Goal: Information Seeking & Learning: Learn about a topic

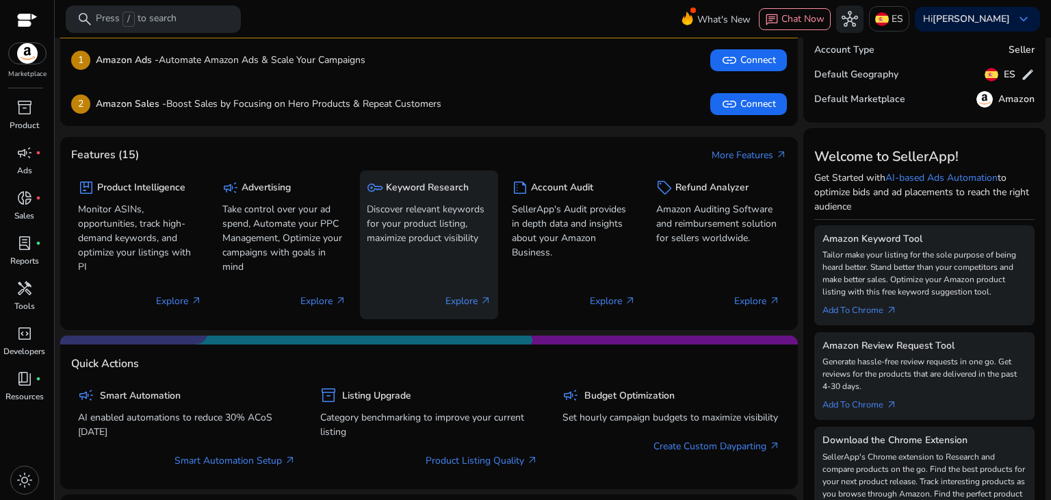
scroll to position [81, 0]
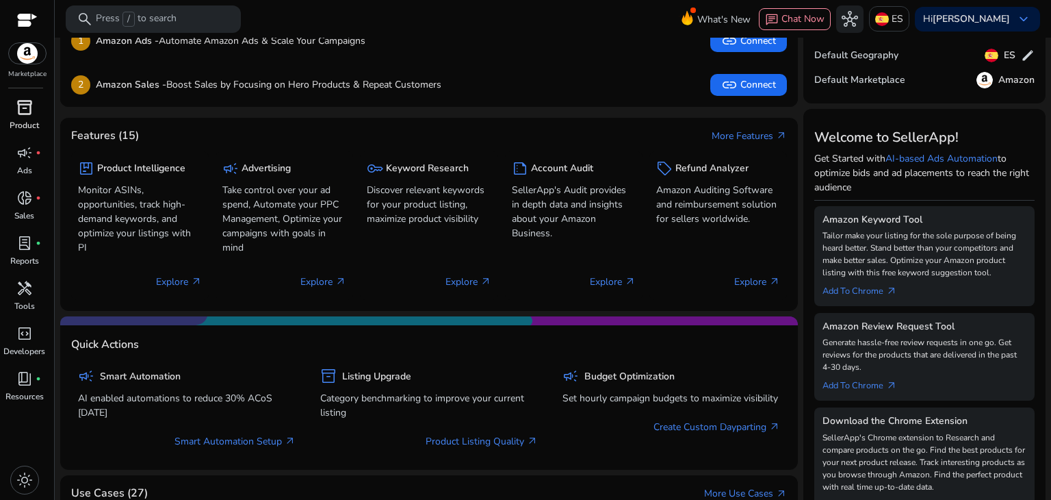
click at [24, 112] on span "inventory_2" at bounding box center [24, 107] width 16 height 16
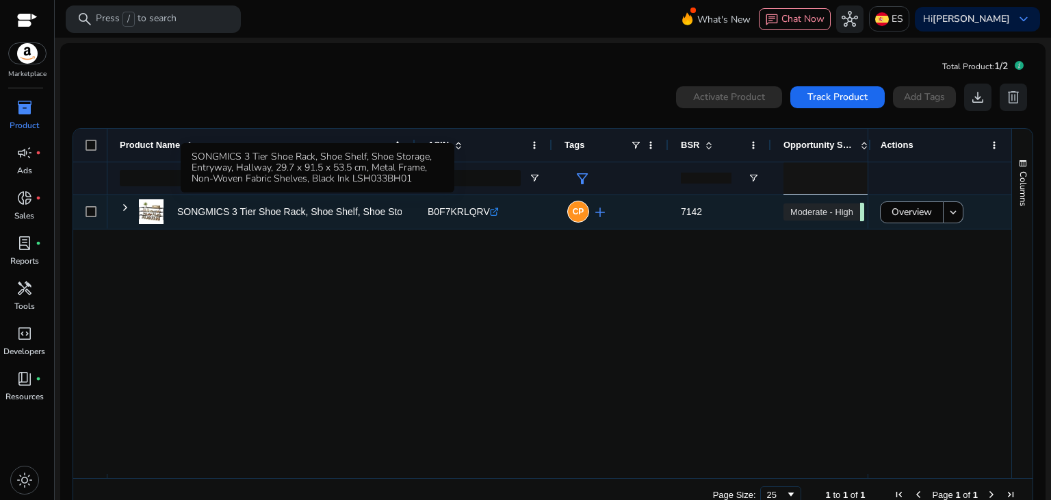
click at [283, 217] on p "SONGMICS 3 Tier Shoe Rack, Shoe Shelf, Shoe Storage, Entryway,..." at bounding box center [326, 212] width 299 height 28
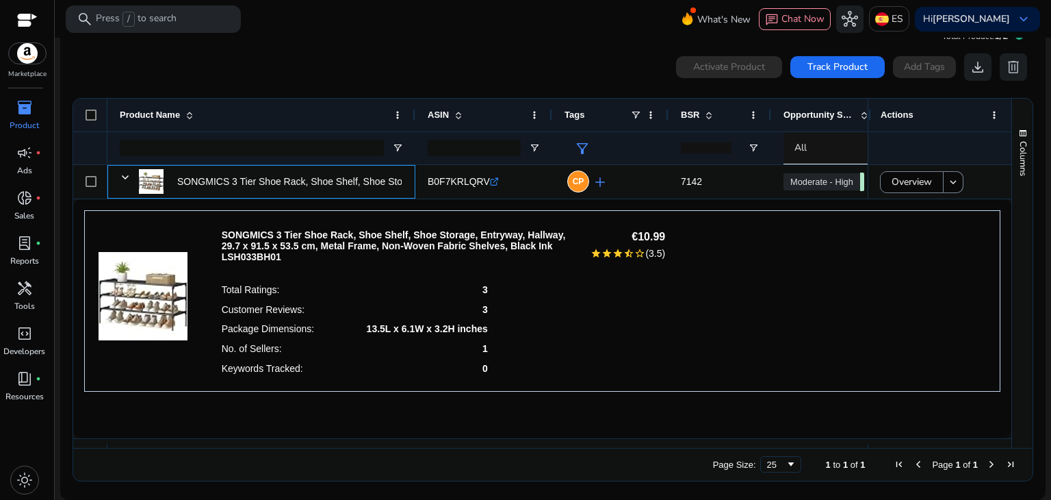
scroll to position [30, 0]
click at [418, 309] on div "Customer Reviews: 3" at bounding box center [355, 309] width 266 height 20
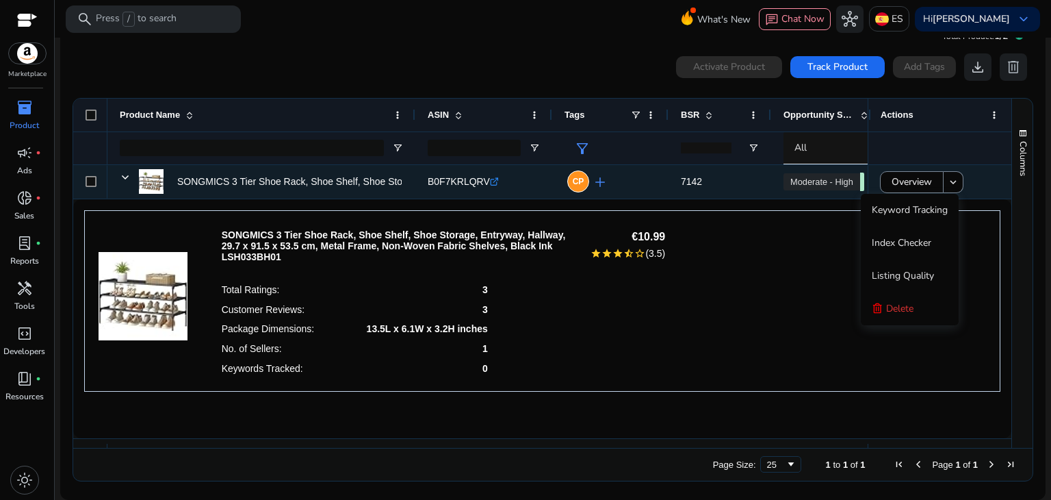
scroll to position [0, 0]
click at [441, 170] on div "B0F7KRLQRV .st0{fill:#2c8af8}" at bounding box center [463, 182] width 71 height 28
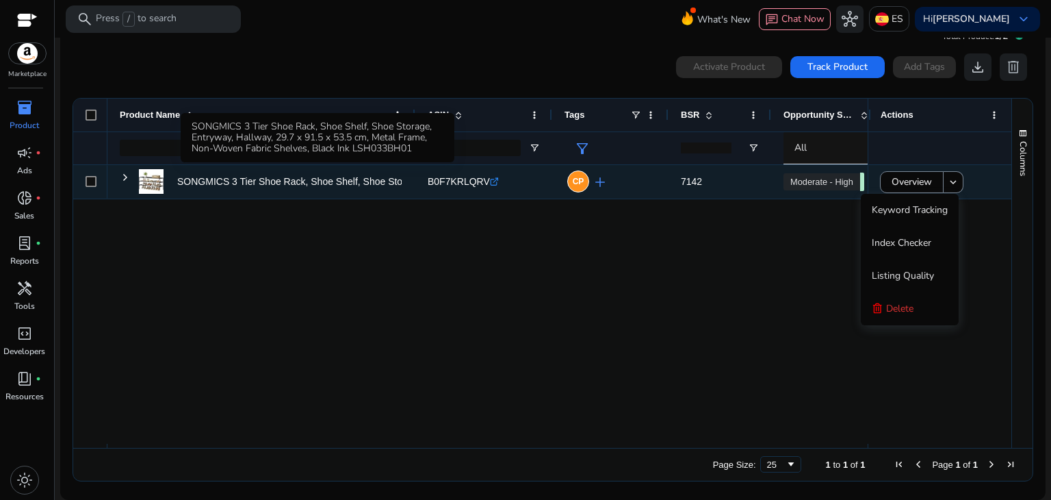
click at [327, 181] on p "SONGMICS 3 Tier Shoe Rack, Shoe Shelf, Shoe Storage, Entryway,..." at bounding box center [326, 182] width 299 height 28
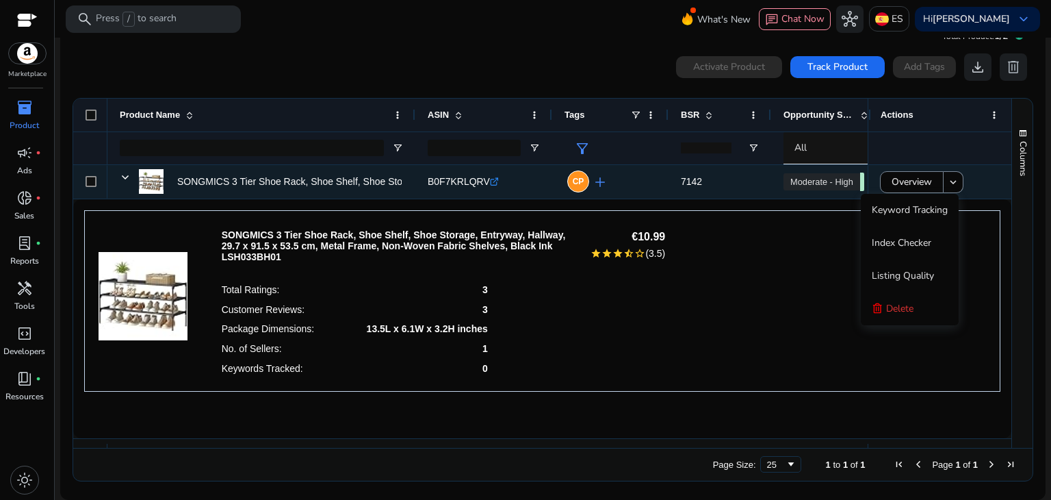
click at [345, 179] on p "SONGMICS 3 Tier Shoe Rack, Shoe Shelf, Shoe Storage, Entryway,..." at bounding box center [326, 182] width 299 height 28
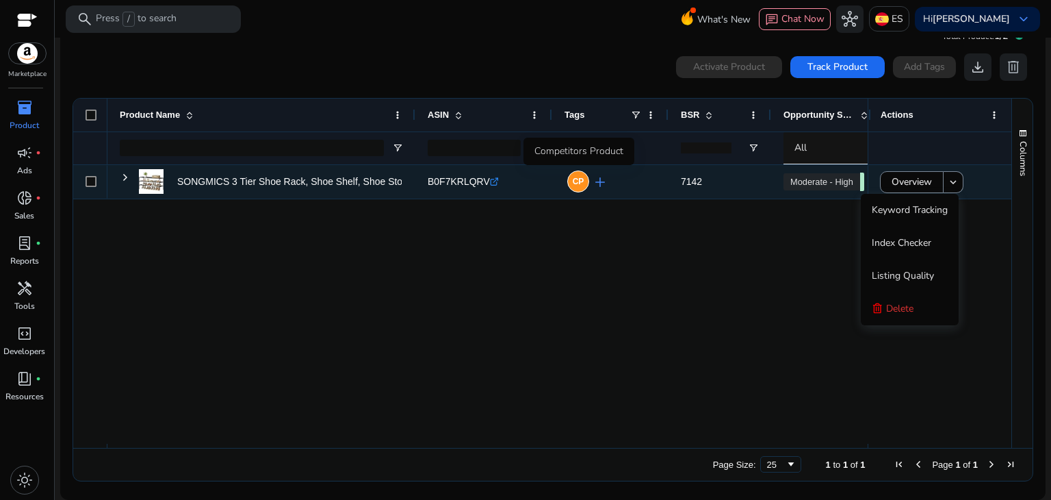
click at [587, 185] on div "CP" at bounding box center [578, 181] width 22 height 22
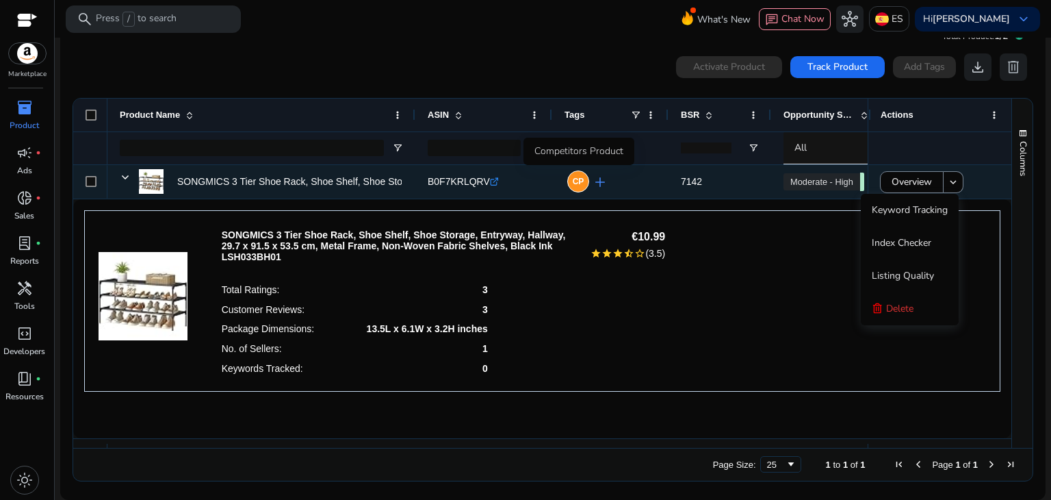
click at [587, 185] on div "CP" at bounding box center [578, 181] width 22 height 22
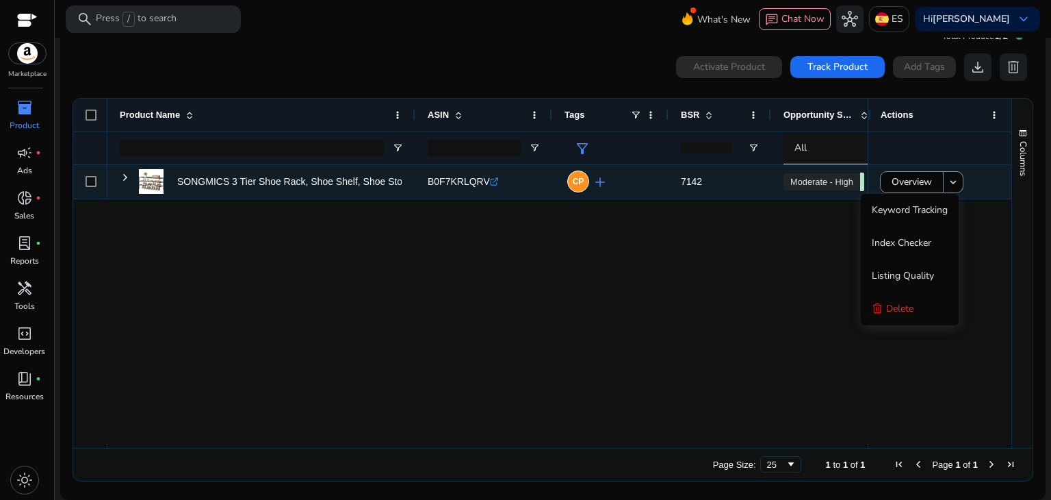
click at [703, 184] on span "7142" at bounding box center [720, 182] width 78 height 28
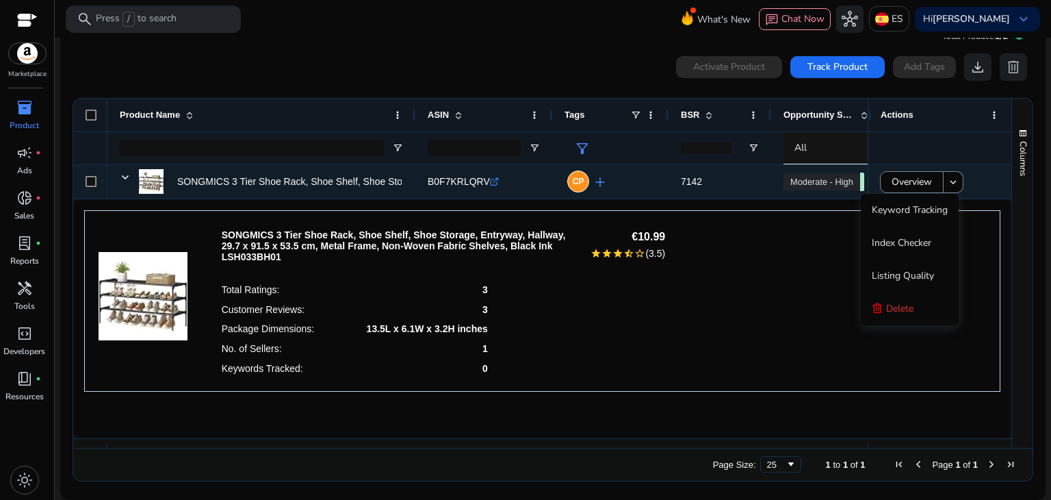
click at [696, 177] on span "7142" at bounding box center [691, 181] width 21 height 11
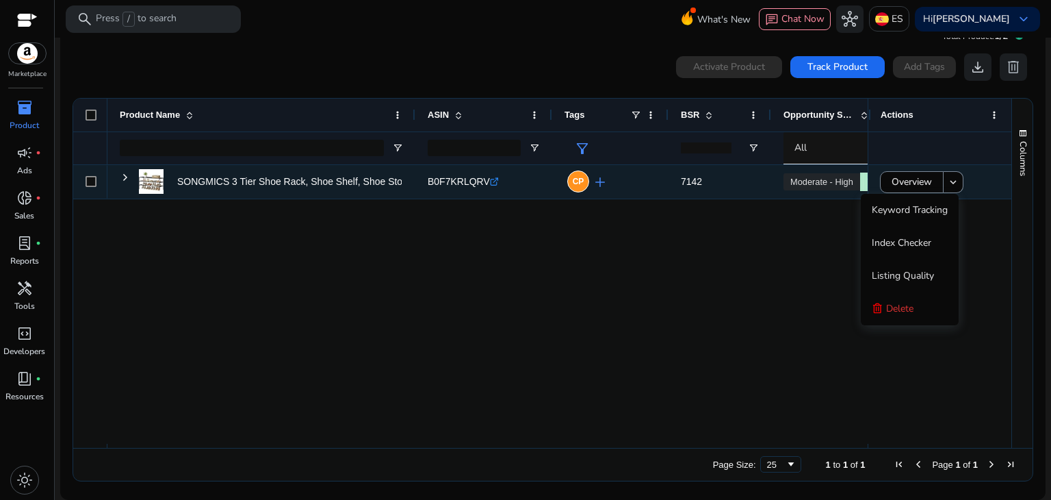
click at [798, 177] on link "Moderate - High 70.25" at bounding box center [822, 181] width 77 height 17
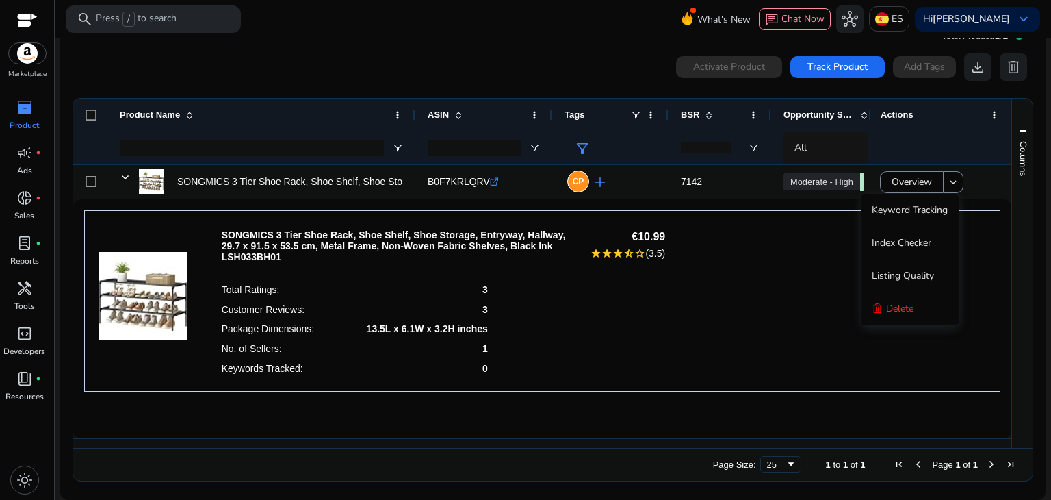
click at [700, 267] on div "SONGMICS 3 Tier Shoe Rack, Shoe Shelf, Shoe Storage, Entryway, Hallway, 29.7 x …" at bounding box center [542, 301] width 916 height 182
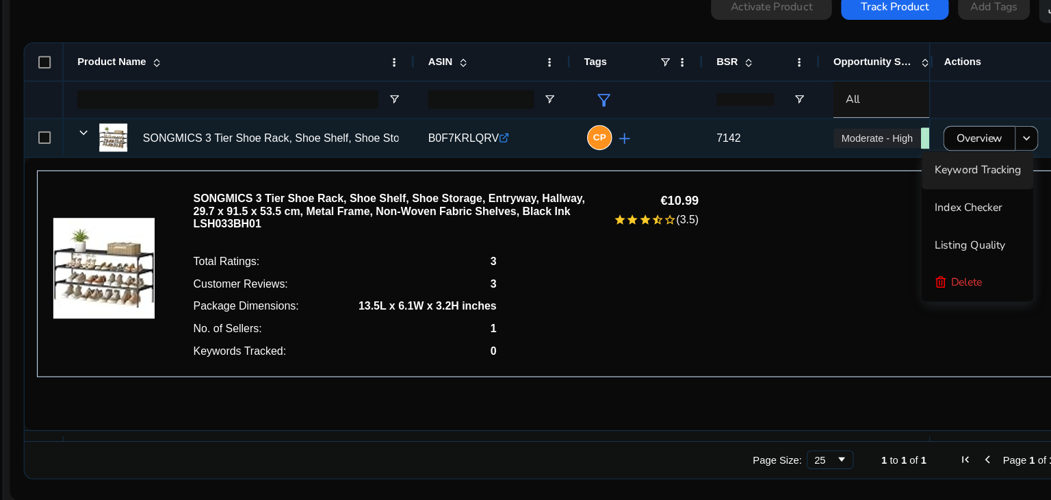
click at [807, 182] on link "Moderate - High 70.25" at bounding box center [822, 181] width 77 height 17
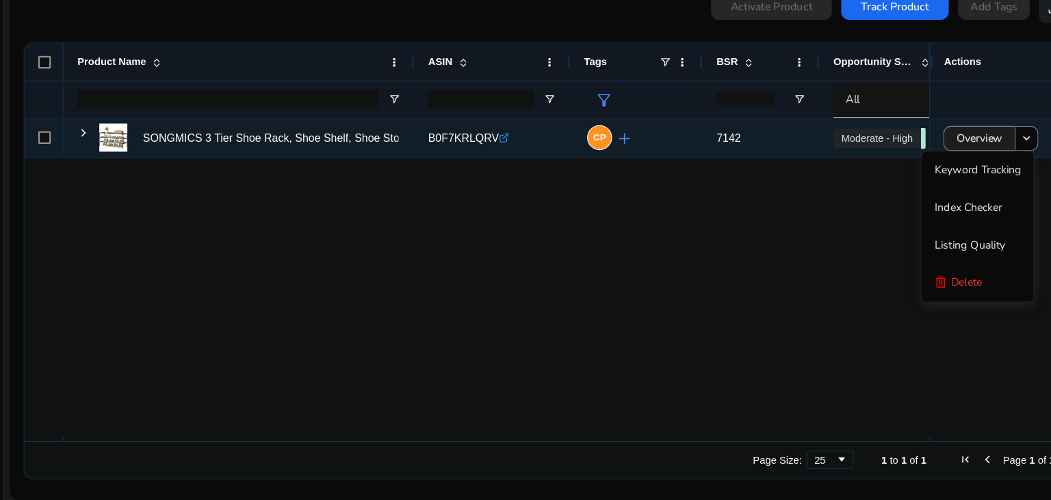
click at [931, 177] on span at bounding box center [912, 182] width 62 height 33
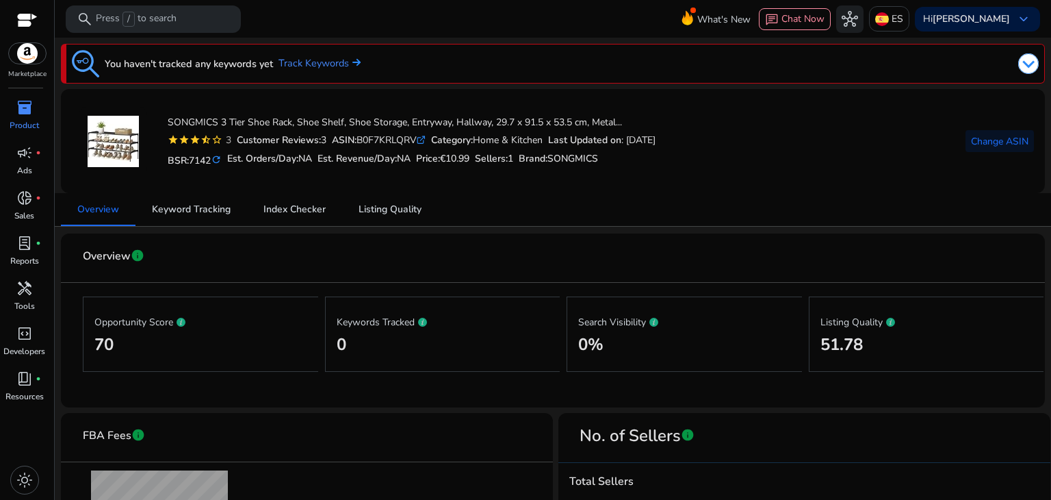
click at [652, 276] on mat-card-header "Overview info" at bounding box center [553, 263] width 962 height 38
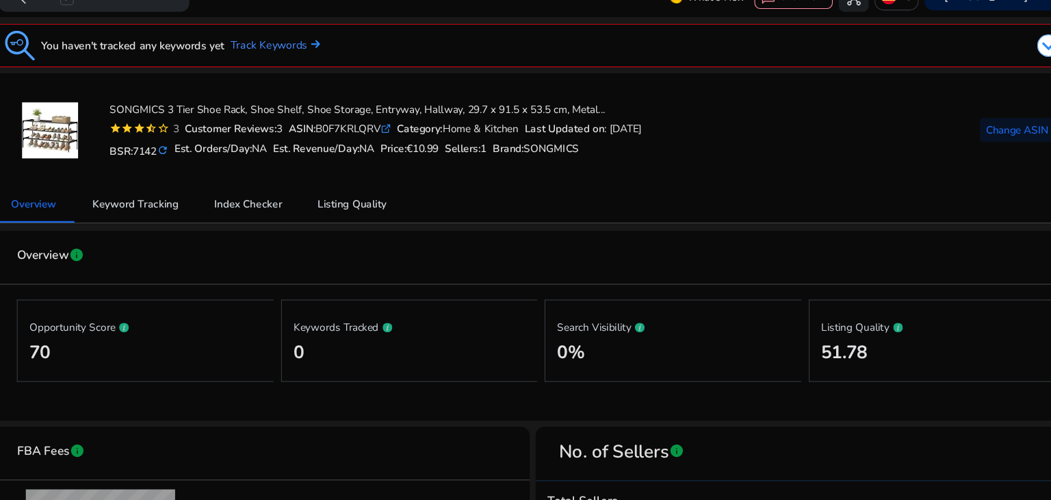
click at [374, 157] on h5 "Est. Revenue/Day: NA" at bounding box center [364, 159] width 93 height 12
drag, startPoint x: 401, startPoint y: 150, endPoint x: 411, endPoint y: 159, distance: 13.6
click at [411, 159] on div "Est. Revenue/Day: NA" at bounding box center [364, 159] width 93 height 20
drag, startPoint x: 411, startPoint y: 159, endPoint x: 428, endPoint y: 159, distance: 17.1
click at [428, 159] on div "BSR: 7142 refresh Est. Orders/Day: NA Est. Revenue/Day: NA Price: €10.99 Seller…" at bounding box center [412, 158] width 488 height 23
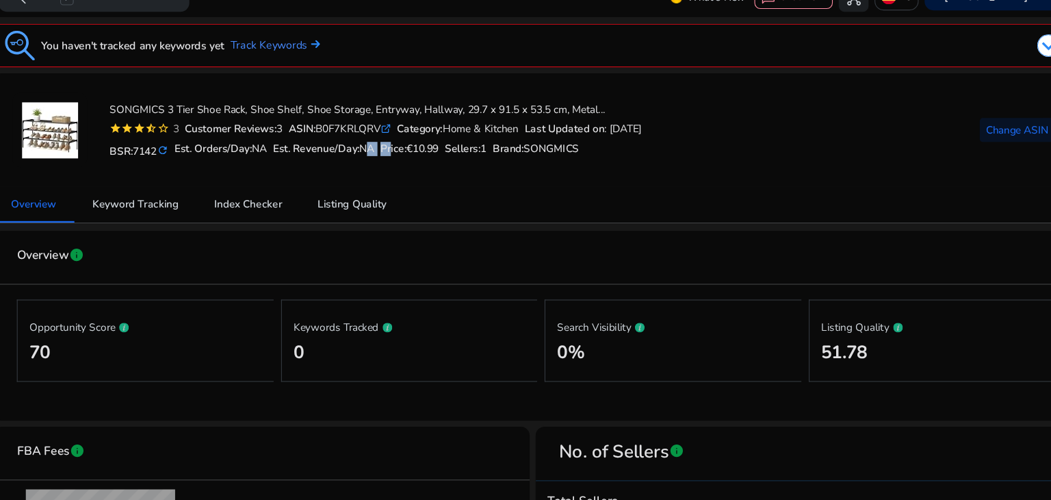
click at [428, 159] on h5 "Price: €10.99" at bounding box center [442, 159] width 53 height 12
